Goal: Check status: Check status

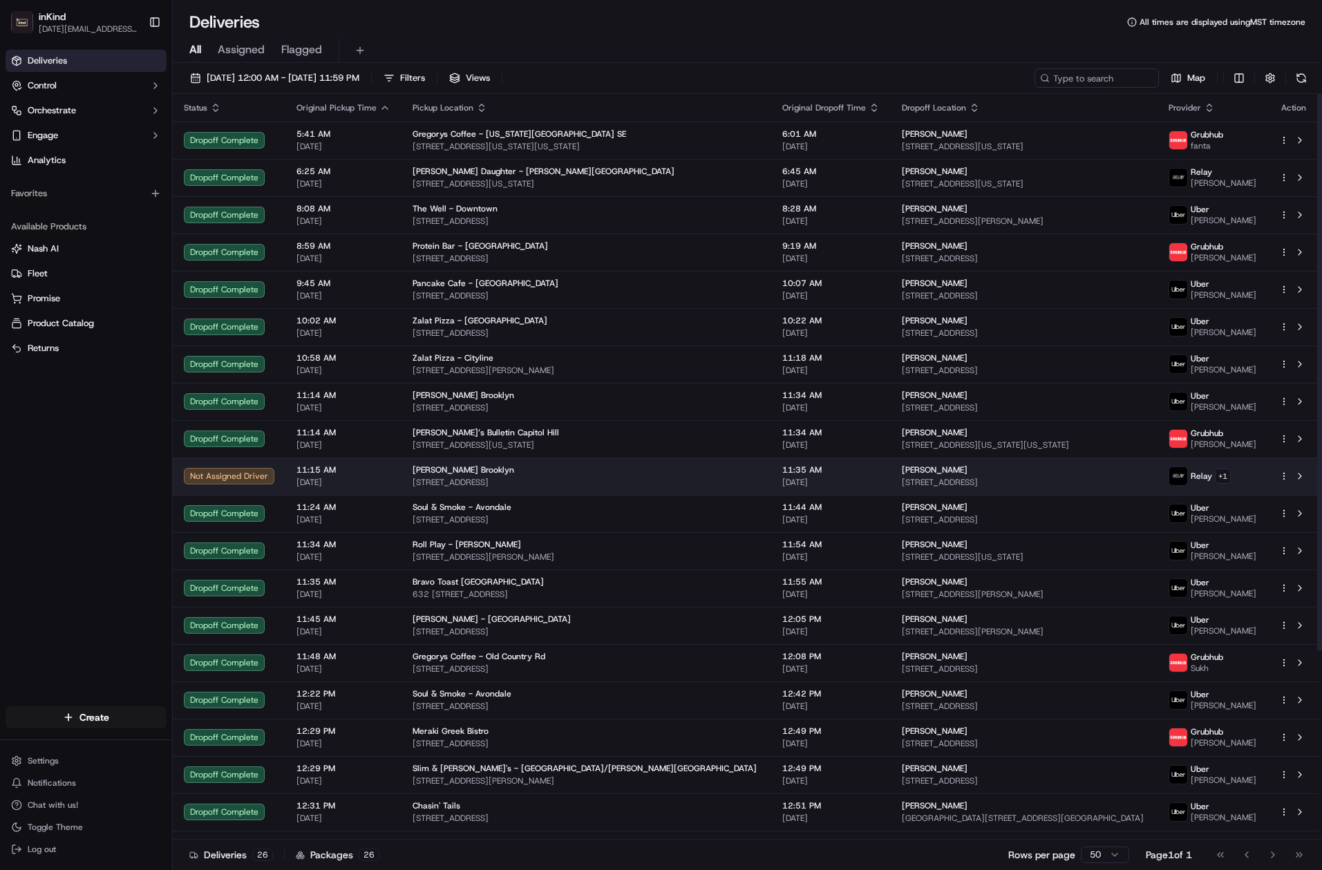
click at [458, 473] on span "Meraki Bistro Brooklyn" at bounding box center [464, 470] width 102 height 11
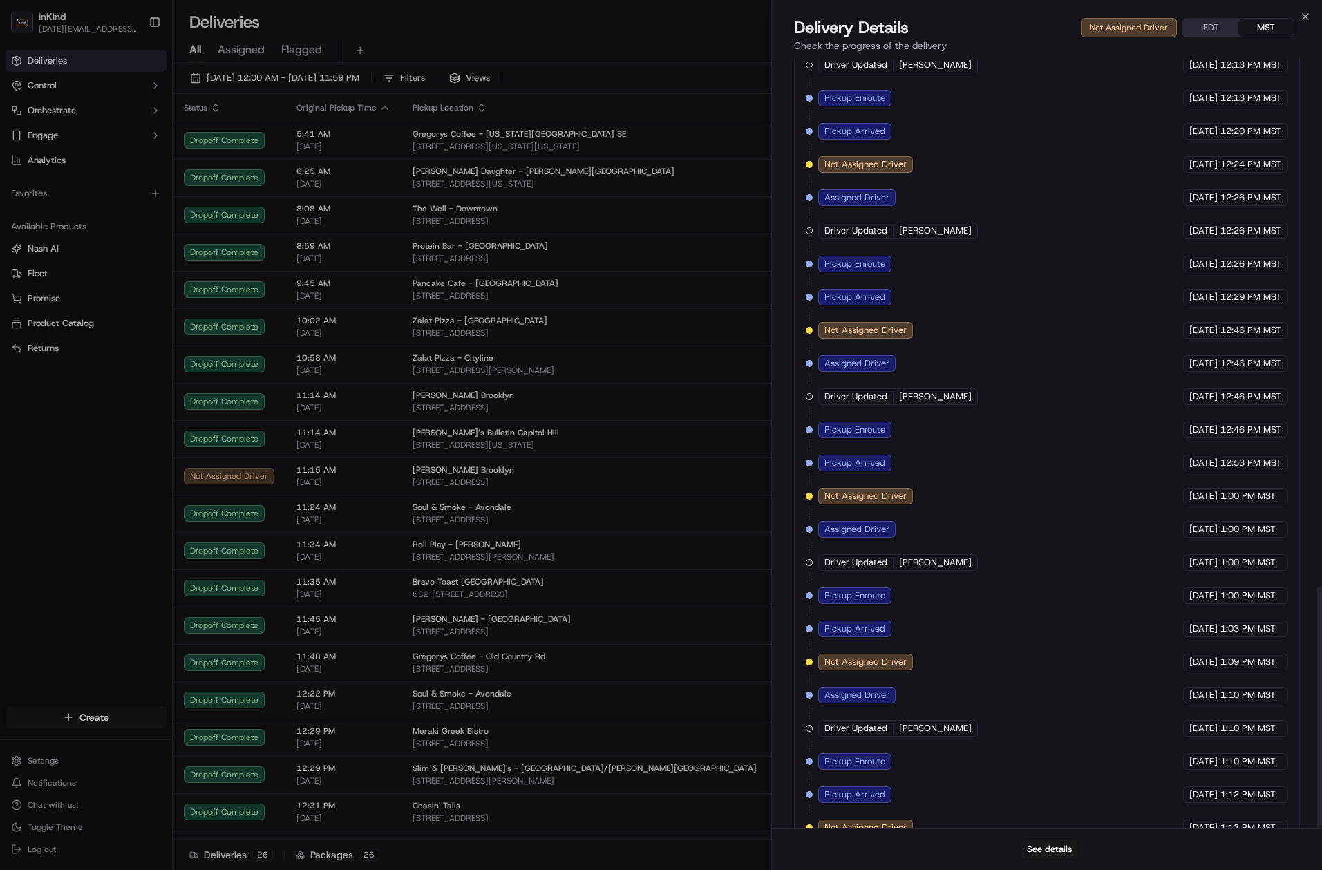
scroll to position [1687, 0]
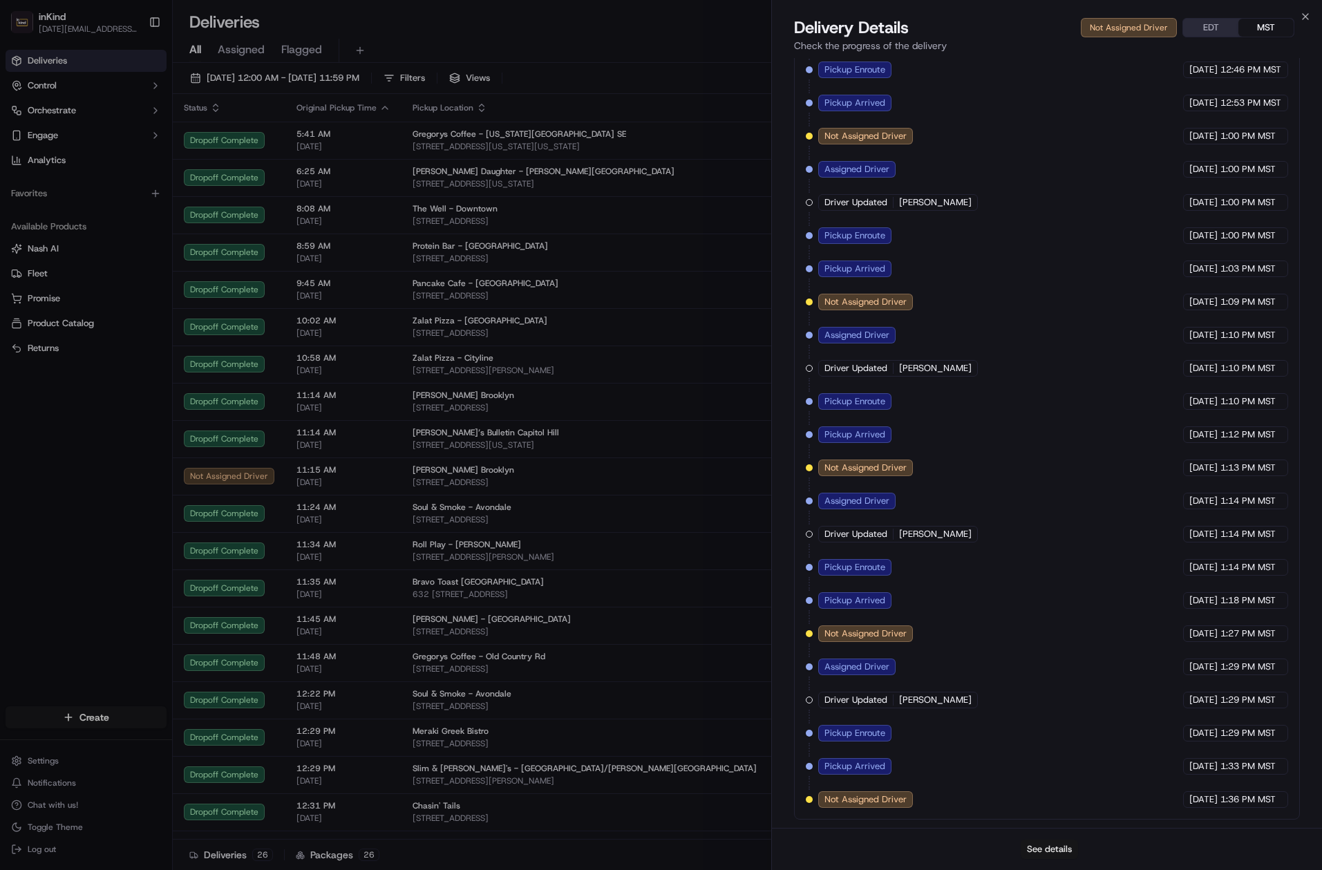
click at [1048, 855] on button "See details" at bounding box center [1049, 849] width 57 height 19
